Goal: Obtain resource: Download file/media

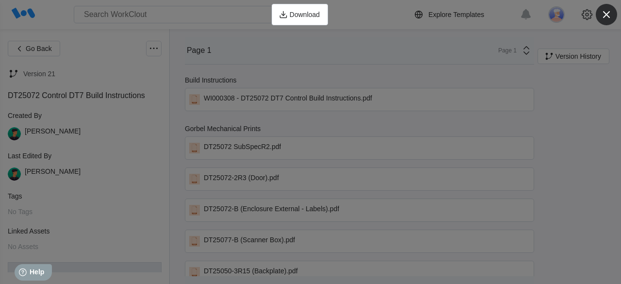
click at [606, 16] on icon "button" at bounding box center [606, 15] width 14 height 14
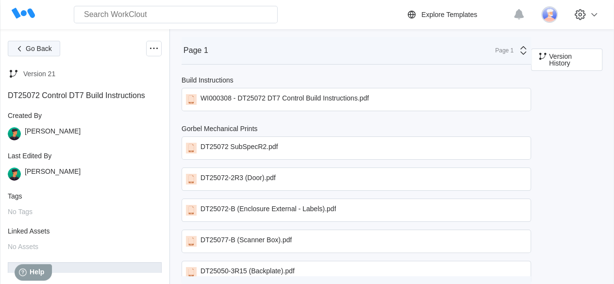
click at [37, 50] on span "Go Back" at bounding box center [39, 48] width 26 height 7
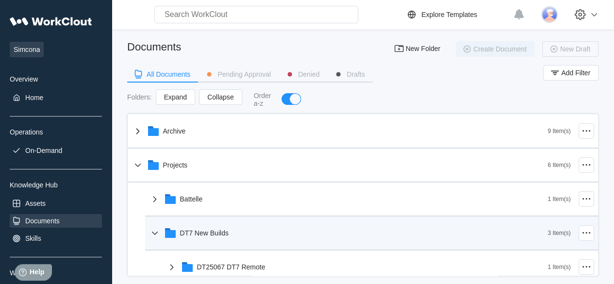
click at [155, 237] on icon at bounding box center [155, 233] width 12 height 12
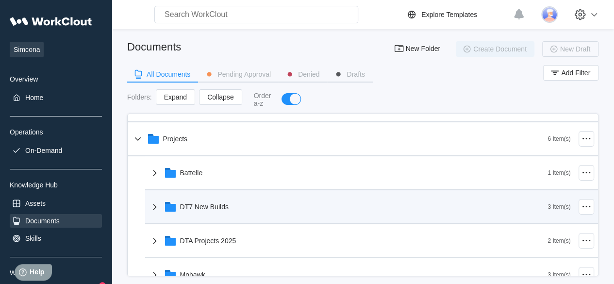
scroll to position [29, 0]
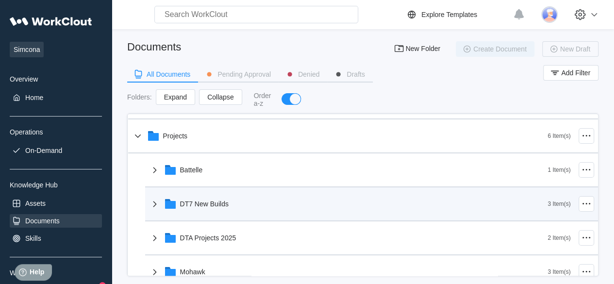
click at [155, 237] on icon at bounding box center [154, 238] width 3 height 6
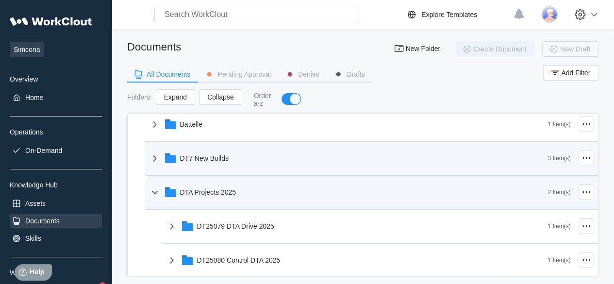
scroll to position [75, 0]
click at [219, 254] on div "DT25080 Control DTA 2025" at bounding box center [357, 259] width 382 height 25
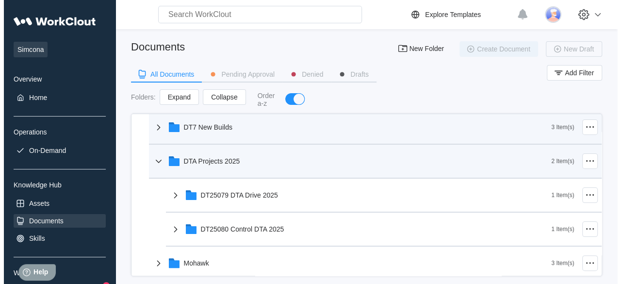
scroll to position [105, 0]
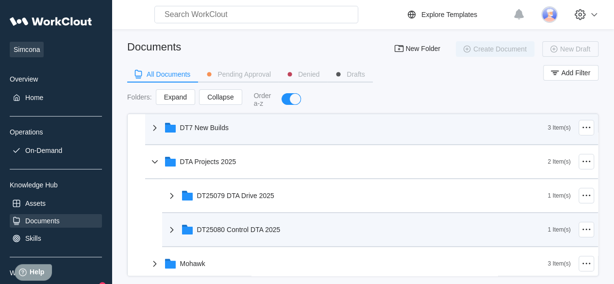
click at [229, 235] on div "DT25080 Control DTA 2025" at bounding box center [357, 229] width 382 height 25
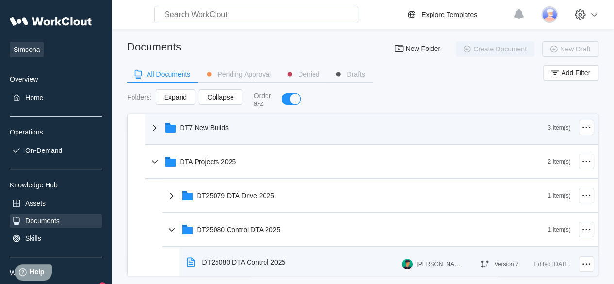
click at [242, 268] on div "DT25080 DTA Control 2025" at bounding box center [238, 262] width 111 height 22
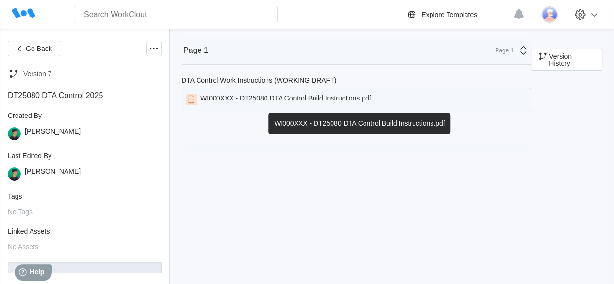
click at [262, 102] on div "WI000XXX - DT25080 DTA Control Build Instructions.pdf" at bounding box center [285, 99] width 170 height 11
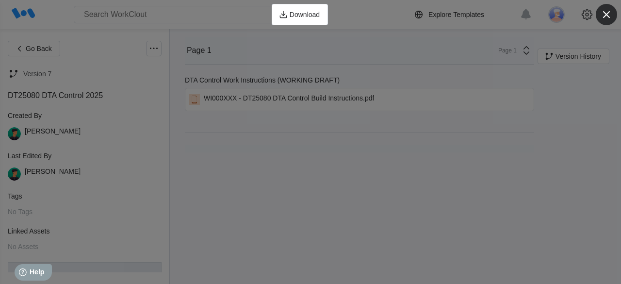
click at [604, 14] on icon "button" at bounding box center [606, 15] width 14 height 14
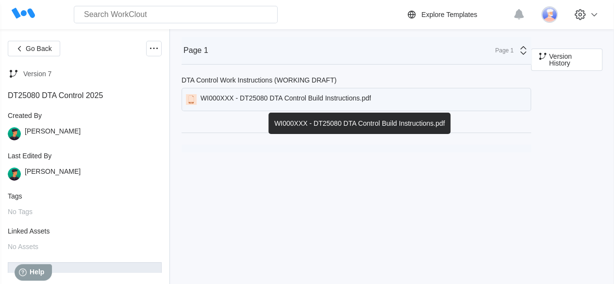
click at [292, 97] on div "WI000XXX - DT25080 DTA Control Build Instructions.pdf" at bounding box center [285, 99] width 170 height 11
